Goal: Task Accomplishment & Management: Complete application form

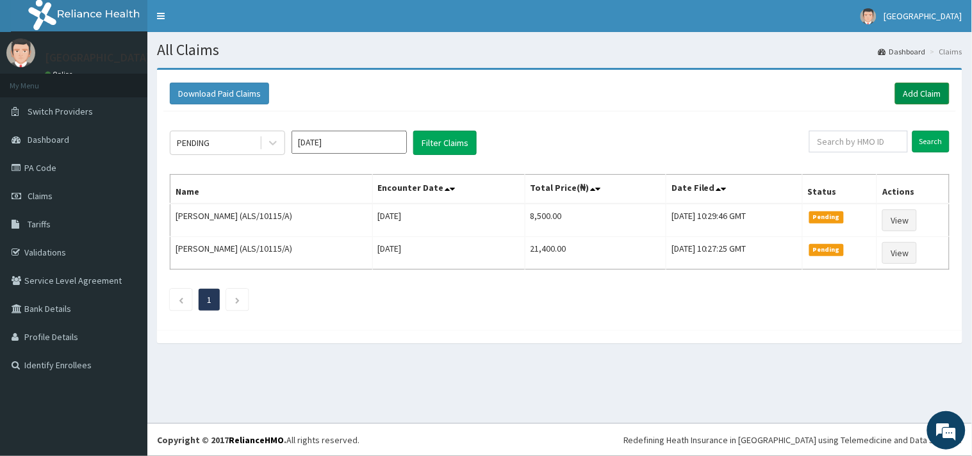
click at [908, 99] on link "Add Claim" at bounding box center [922, 94] width 54 height 22
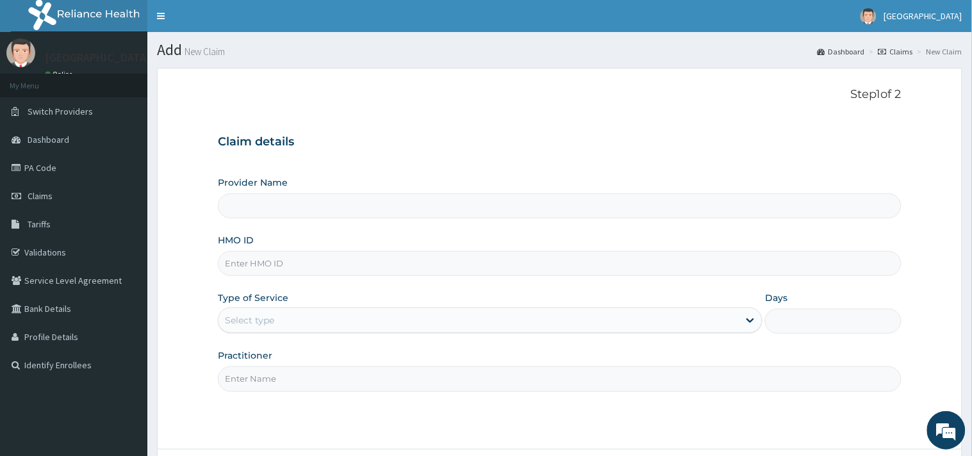
type input "[GEOGRAPHIC_DATA]"
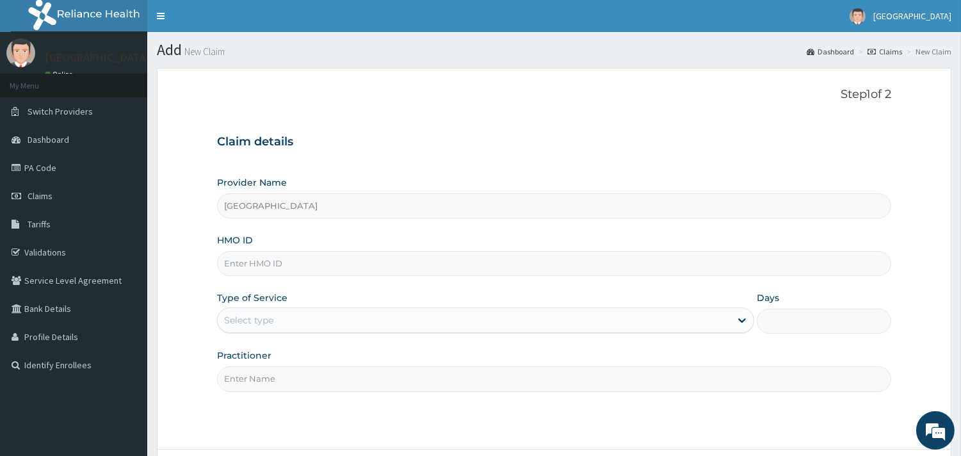
click at [369, 259] on input "HMO ID" at bounding box center [554, 263] width 675 height 25
paste input "NKK/10239/B"
click at [235, 263] on input "NKK/10239/B" at bounding box center [554, 263] width 675 height 25
type input "NKK/10239/B"
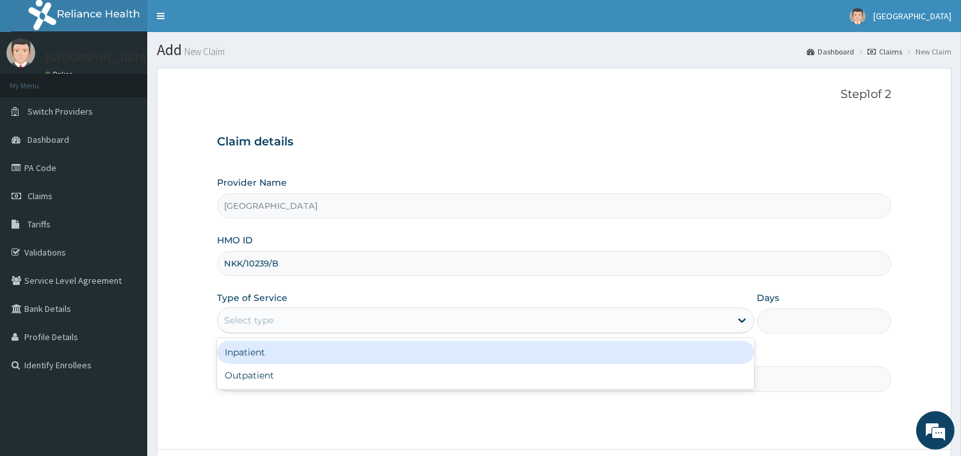
click at [304, 318] on div "Select type" at bounding box center [474, 320] width 513 height 20
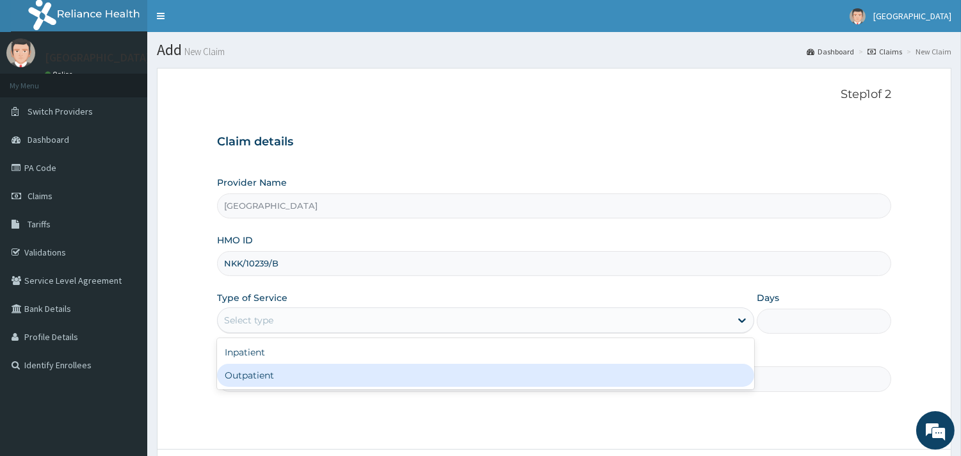
click at [306, 365] on div "Outpatient" at bounding box center [485, 375] width 537 height 23
type input "1"
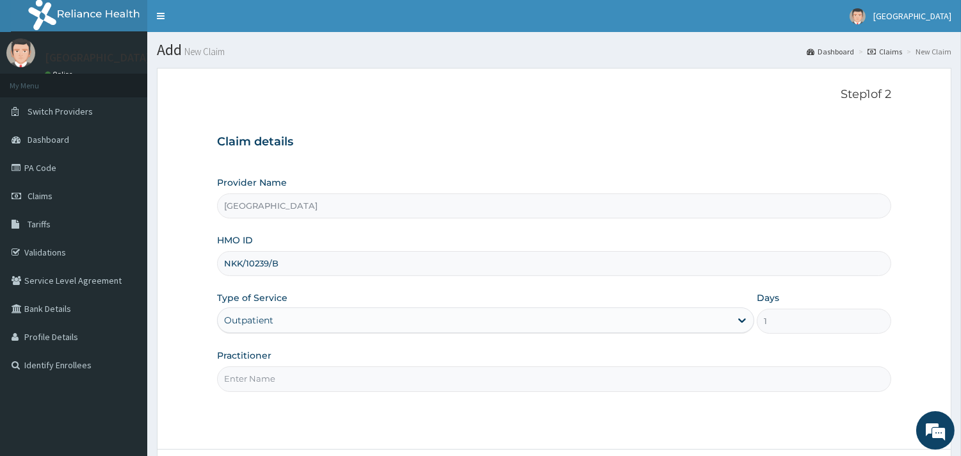
click at [354, 364] on div "Practitioner" at bounding box center [554, 370] width 675 height 42
click at [354, 369] on input "Practitioner" at bounding box center [554, 378] width 675 height 25
type input "DR. ADENIYI"
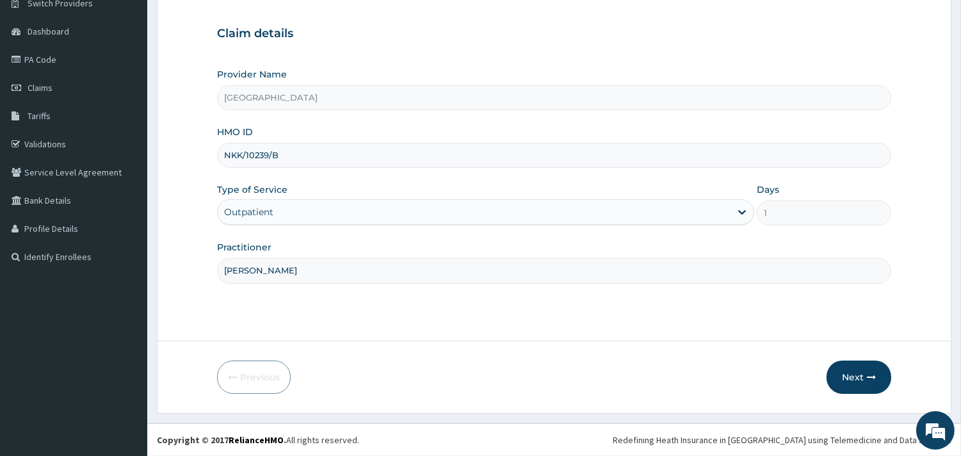
click at [855, 356] on form "Step 1 of 2 Claim details Provider Name Peaceful Health Hospital HMO ID NKK/102…" at bounding box center [554, 187] width 795 height 454
click at [858, 362] on button "Next" at bounding box center [859, 377] width 65 height 33
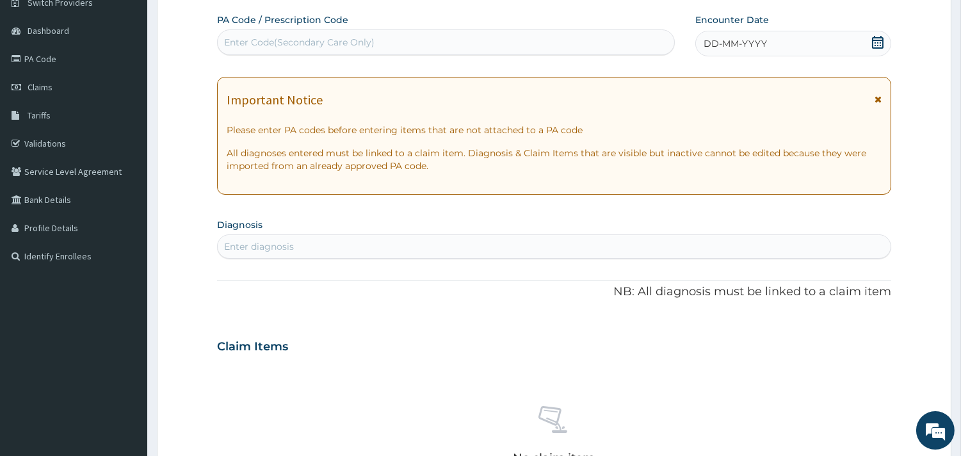
click at [375, 47] on div "Enter Code(Secondary Care Only)" at bounding box center [446, 42] width 457 height 20
paste input "PA/37A1AD"
type input "PA/37A1AD"
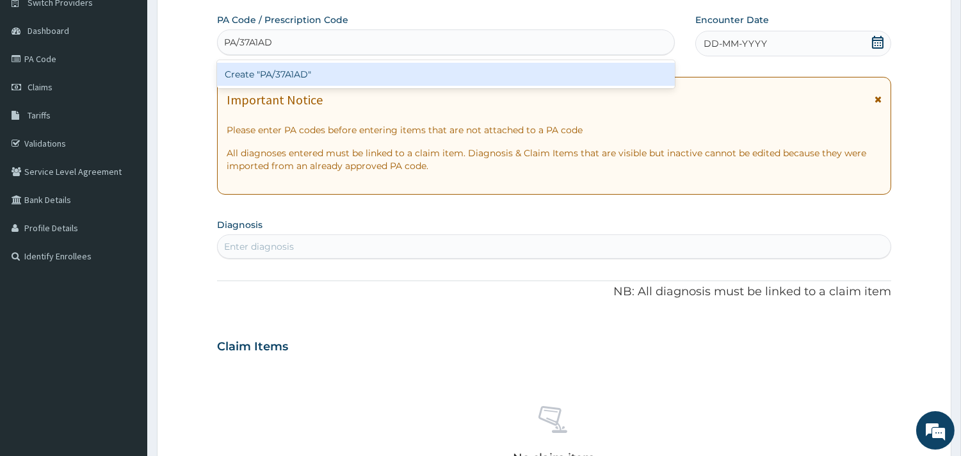
click at [382, 69] on div "Create "PA/37A1AD"" at bounding box center [446, 74] width 458 height 23
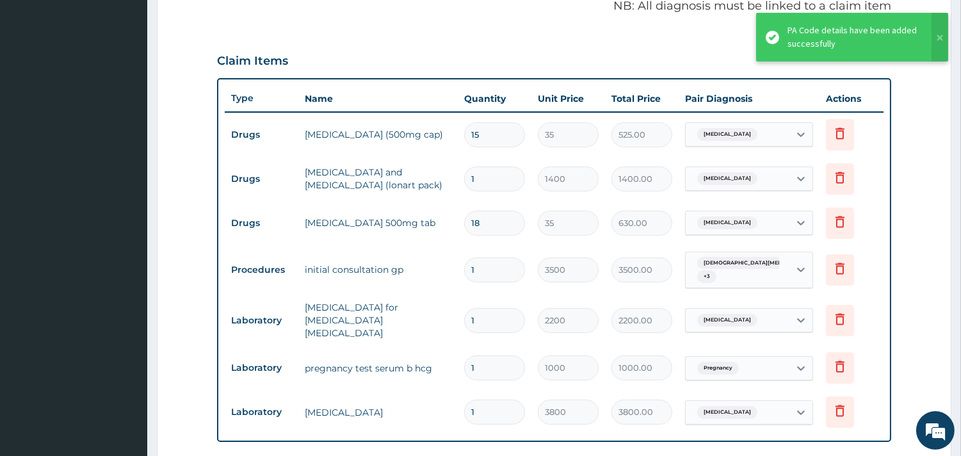
scroll to position [673, 0]
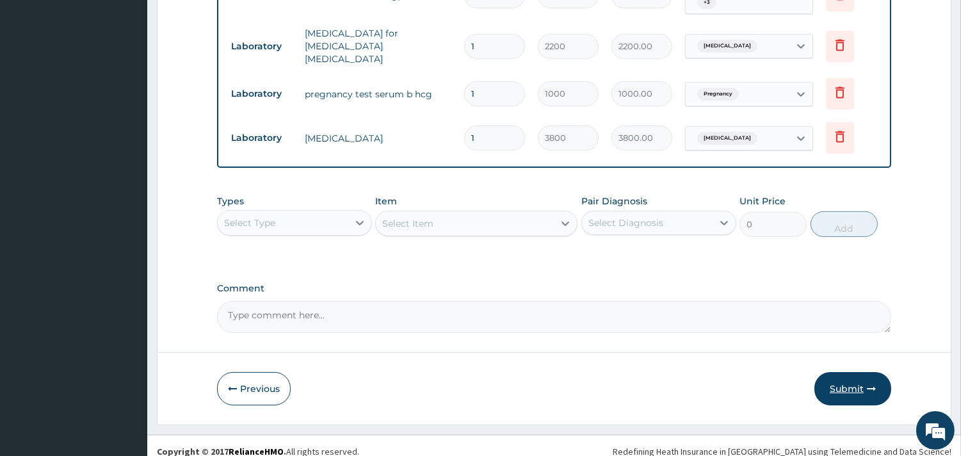
click at [846, 372] on button "Submit" at bounding box center [853, 388] width 77 height 33
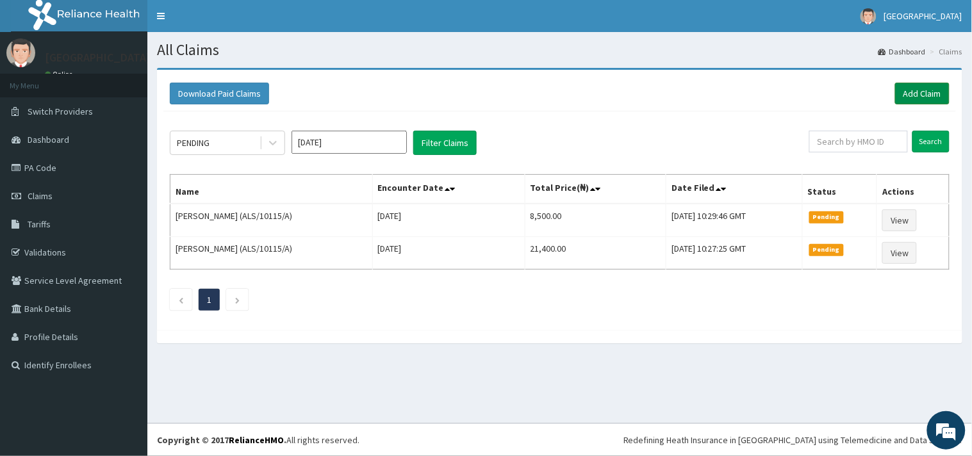
click at [915, 91] on link "Add Claim" at bounding box center [922, 94] width 54 height 22
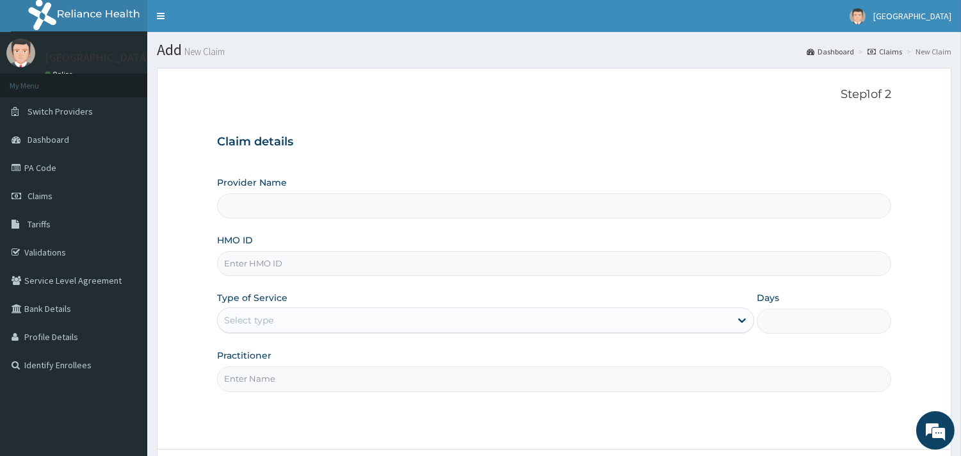
click at [524, 259] on input "HMO ID" at bounding box center [554, 263] width 675 height 25
paste input "NKK/10239/A"
type input "NKK/10239/A"
type input "Peaceful Health Hospital"
type input "NKK/10239/A"
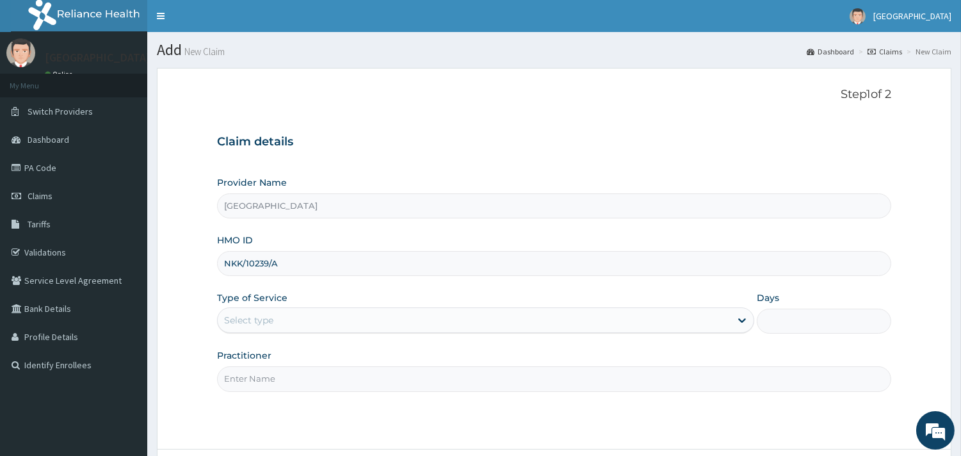
click at [463, 309] on div "Select type" at bounding box center [485, 320] width 537 height 26
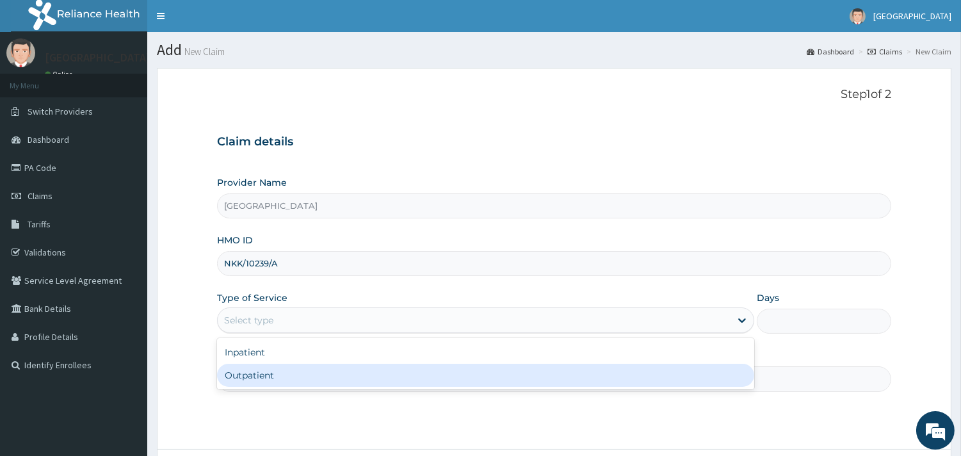
click at [462, 370] on div "Outpatient" at bounding box center [485, 375] width 537 height 23
type input "1"
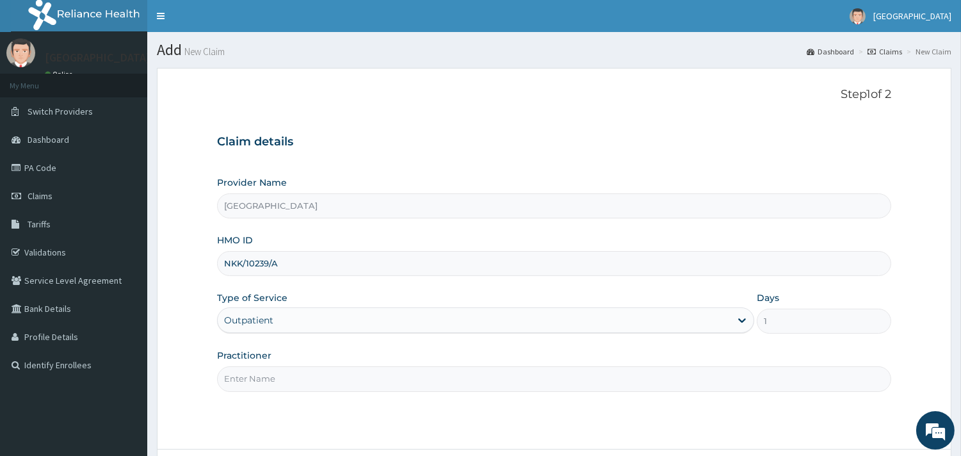
click at [462, 372] on input "Practitioner" at bounding box center [554, 378] width 675 height 25
click at [393, 382] on input "Practitioner" at bounding box center [554, 378] width 675 height 25
type input "DR. ADENIYI"
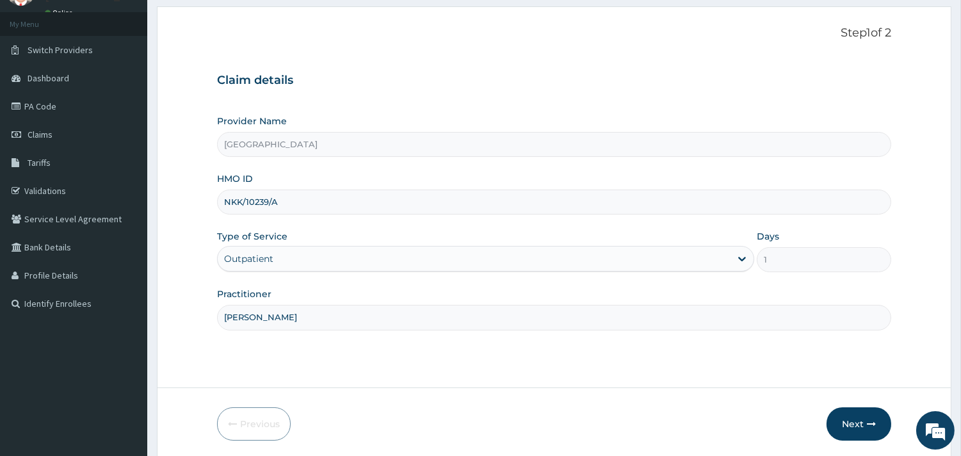
scroll to position [109, 0]
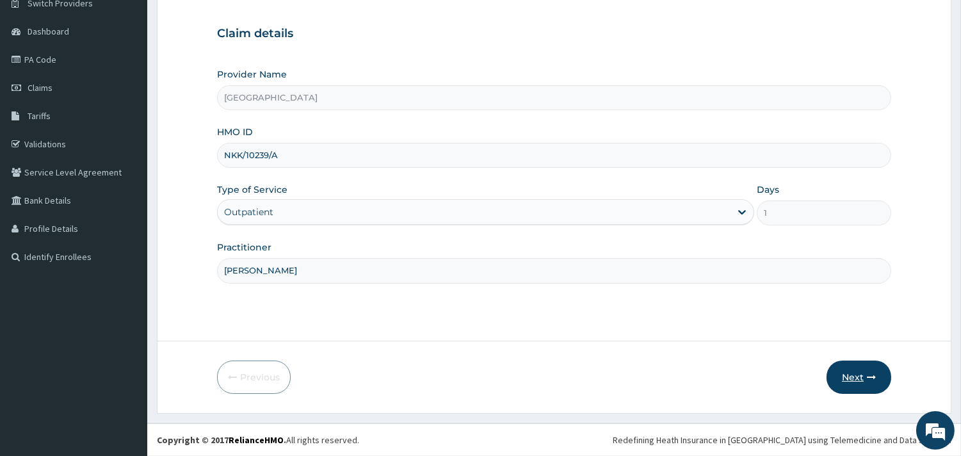
click at [860, 370] on button "Next" at bounding box center [859, 377] width 65 height 33
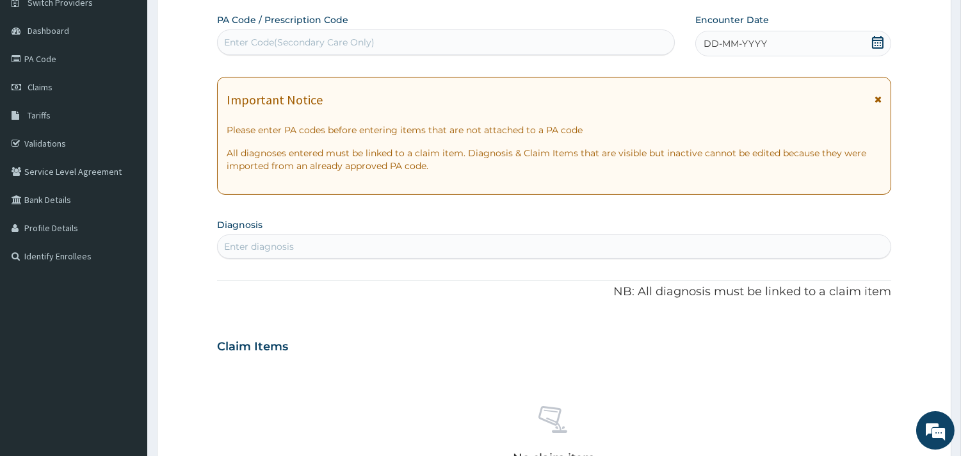
click at [360, 35] on div "Enter Code(Secondary Care Only)" at bounding box center [446, 42] width 457 height 20
paste input "PA/AC7BC0"
type input "PA/AC7BC0"
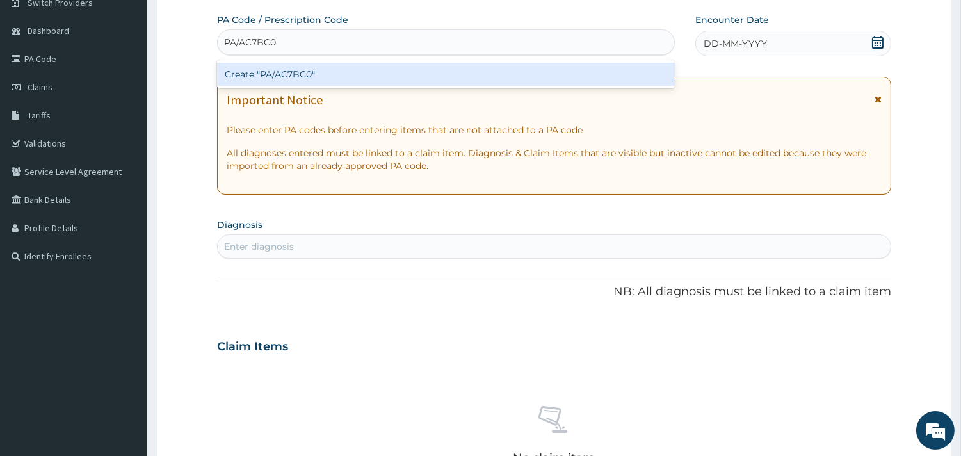
click at [429, 69] on div "Create "PA/AC7BC0"" at bounding box center [446, 74] width 458 height 23
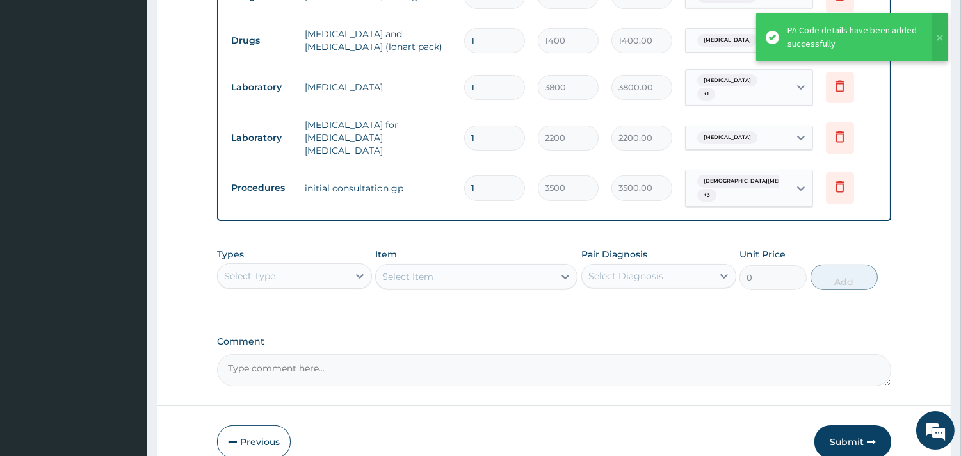
scroll to position [678, 0]
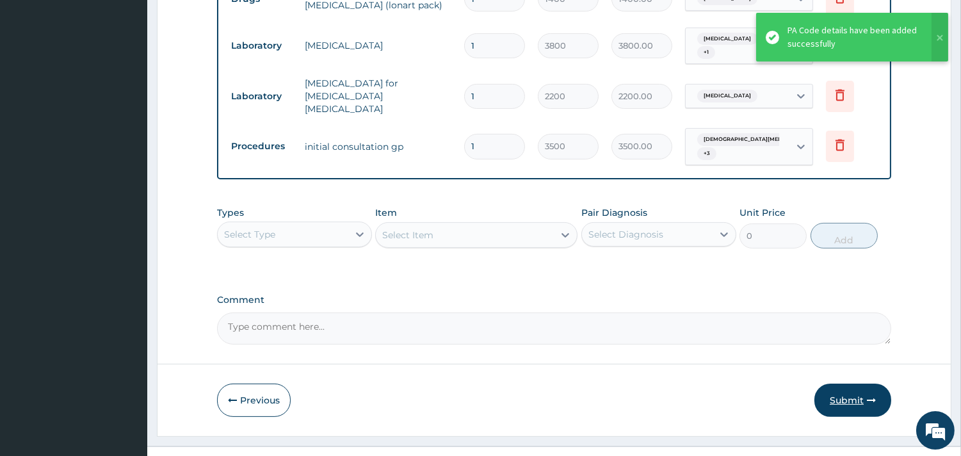
click at [847, 384] on button "Submit" at bounding box center [853, 400] width 77 height 33
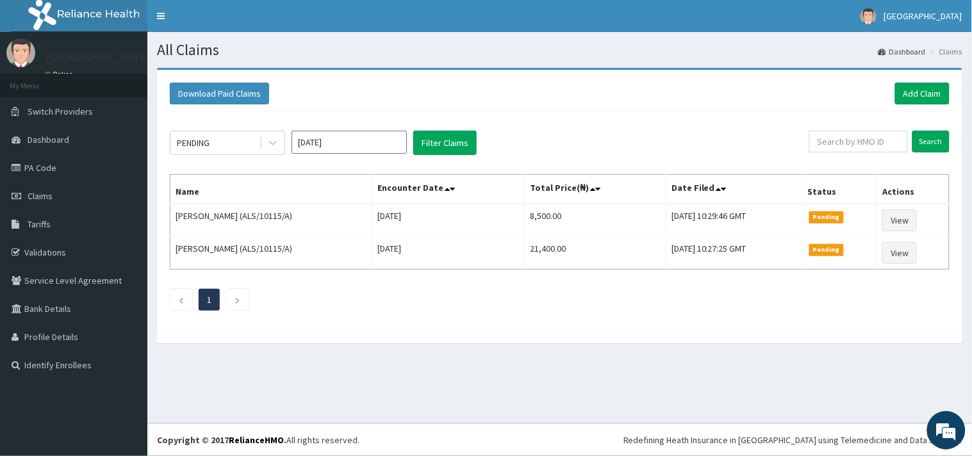
click at [757, 297] on ul "1" at bounding box center [560, 300] width 780 height 22
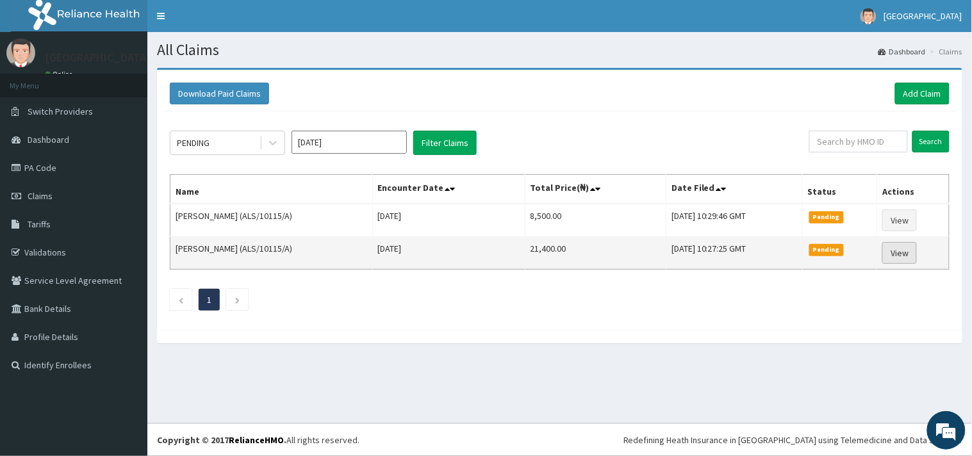
click at [904, 250] on link "View" at bounding box center [899, 253] width 35 height 22
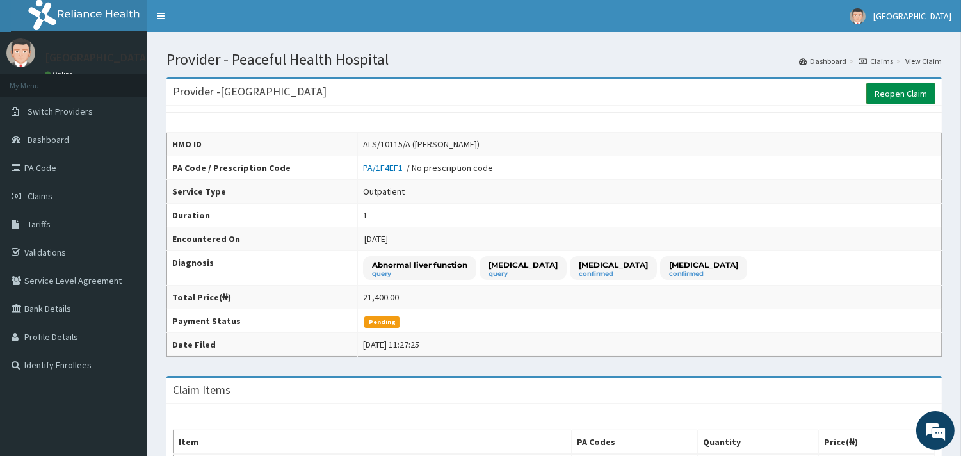
click at [886, 84] on link "Reopen Claim" at bounding box center [901, 94] width 69 height 22
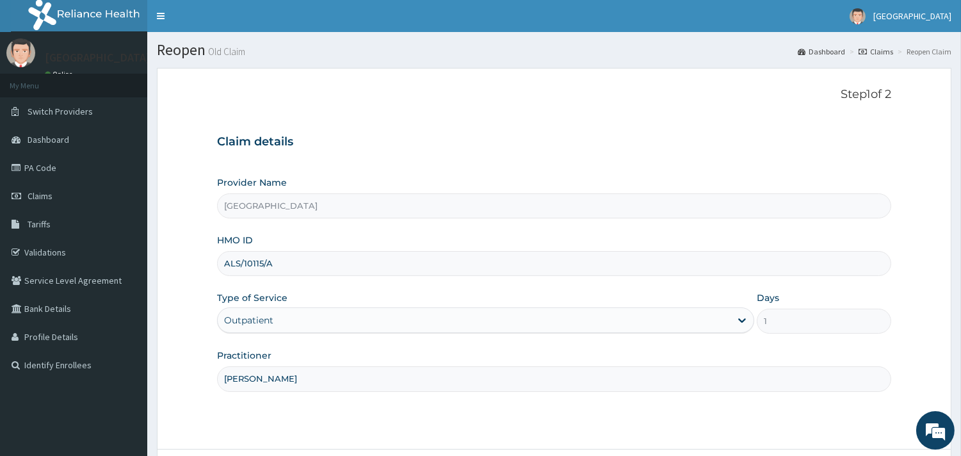
scroll to position [109, 0]
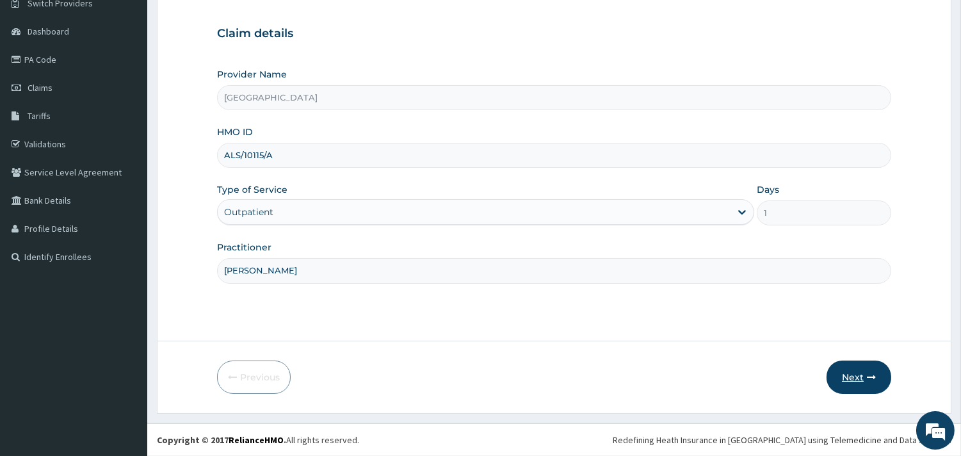
click at [863, 372] on button "Next" at bounding box center [859, 377] width 65 height 33
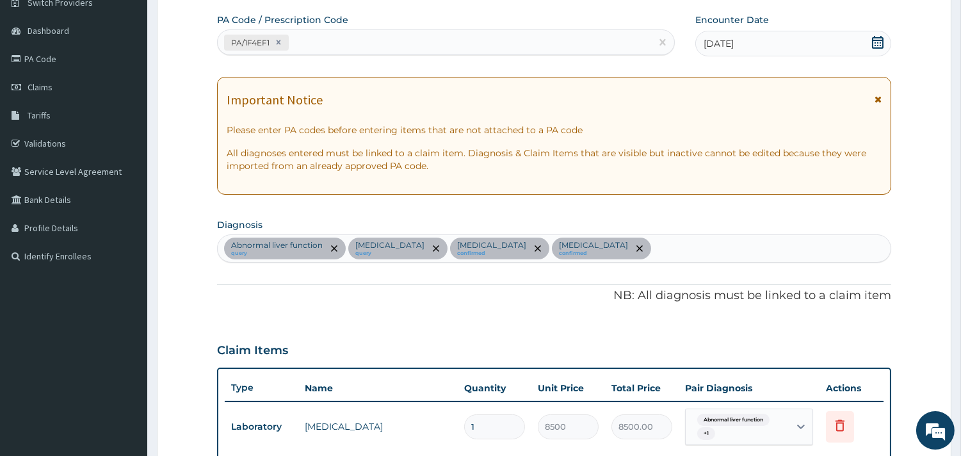
scroll to position [0, 0]
